Goal: Task Accomplishment & Management: Complete application form

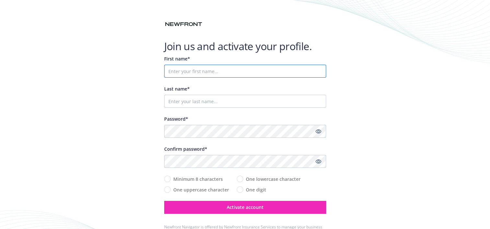
click at [205, 73] on input "First name*" at bounding box center [245, 71] width 162 height 13
click at [204, 70] on input "First name*" at bounding box center [245, 71] width 162 height 13
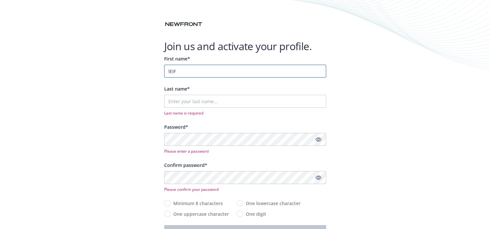
drag, startPoint x: 204, startPoint y: 69, endPoint x: 100, endPoint y: 61, distance: 103.7
click at [100, 61] on div "Join us and activate your profile. First name* [PERSON_NAME] Last name* Last na…" at bounding box center [245, 138] width 490 height 277
type input "l"
type input "[PERSON_NAME]"
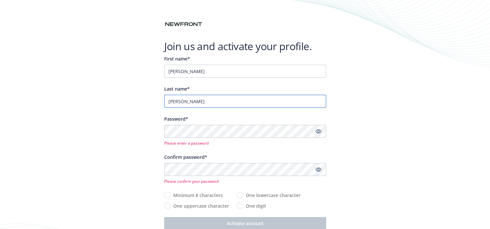
type input "[PERSON_NAME]"
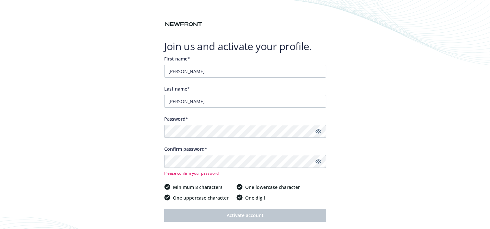
click at [384, 127] on div "Join us and activate your profile. First name* [PERSON_NAME] Last name* [PERSON…" at bounding box center [245, 130] width 490 height 261
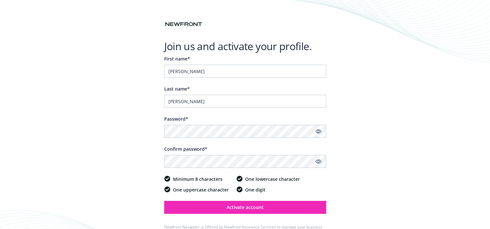
click at [402, 164] on div "Join us and activate your profile. First name* [PERSON_NAME] Last name* [PERSON…" at bounding box center [245, 126] width 490 height 252
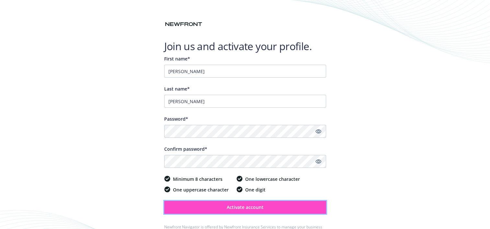
click at [286, 211] on button "Activate account" at bounding box center [245, 207] width 162 height 13
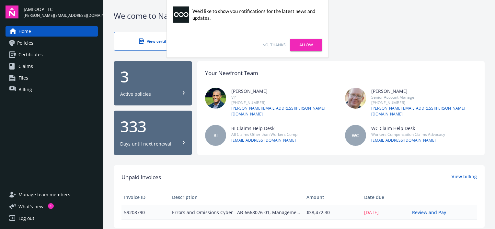
click at [282, 48] on div "No, thanks [PERSON_NAME]" at bounding box center [248, 44] width 162 height 25
click at [276, 43] on link "No, thanks" at bounding box center [273, 45] width 23 height 6
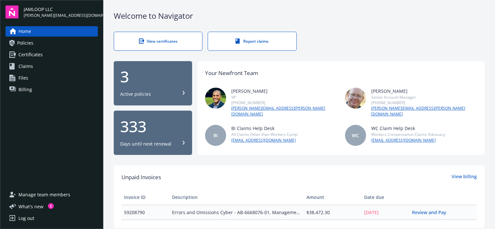
click at [175, 46] on link "View certificates" at bounding box center [158, 41] width 89 height 19
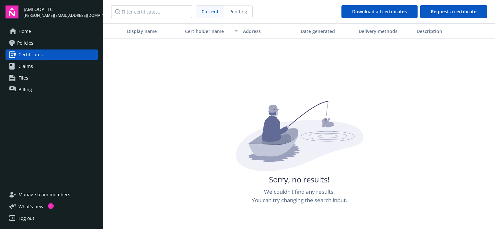
click at [60, 45] on link "Policies" at bounding box center [52, 43] width 92 height 10
